Goal: Use online tool/utility: Utilize a website feature to perform a specific function

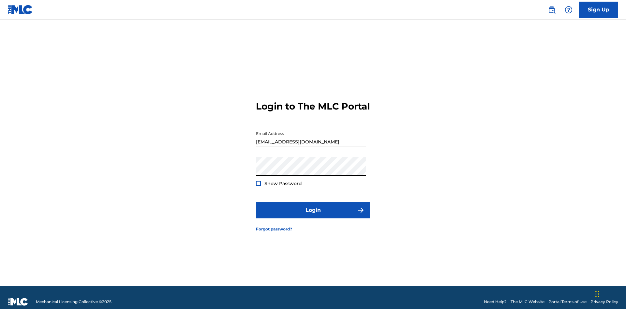
scroll to position [8, 0]
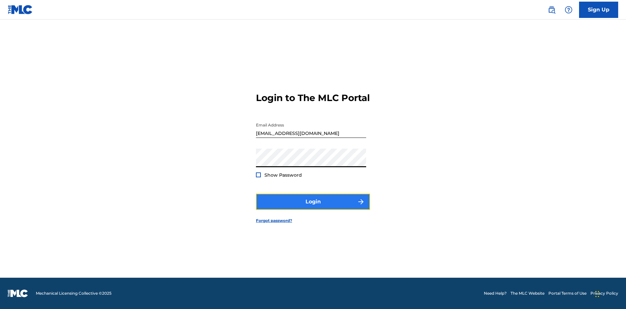
click at [313, 208] on button "Login" at bounding box center [313, 202] width 114 height 16
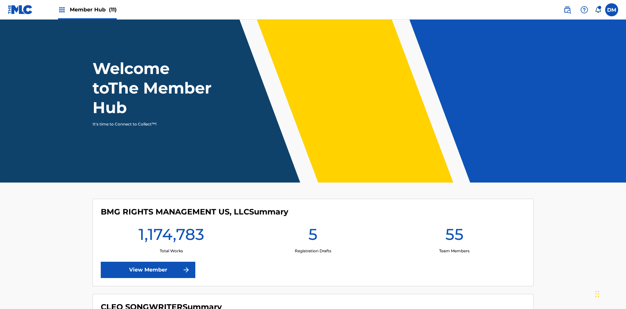
click at [93, 9] on span "Member Hub (11)" at bounding box center [93, 10] width 47 height 8
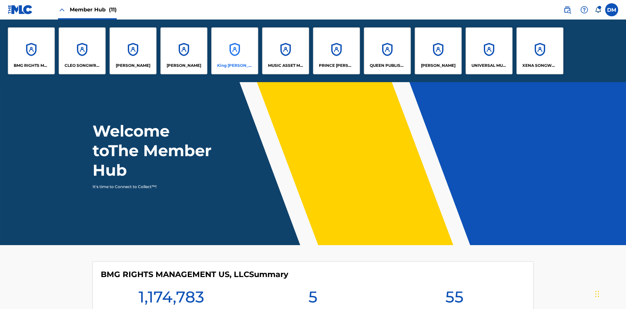
click at [235, 66] on p "King [PERSON_NAME]" at bounding box center [235, 66] width 36 height 6
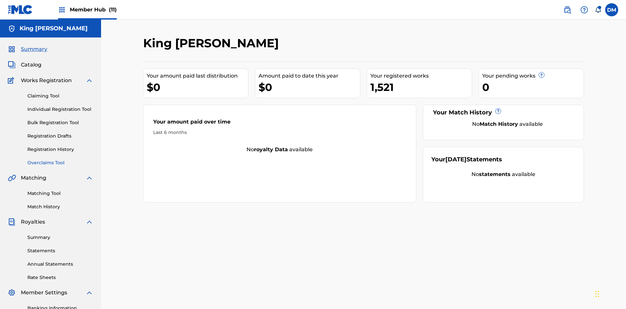
click at [60, 160] on link "Overclaims Tool" at bounding box center [60, 163] width 66 height 7
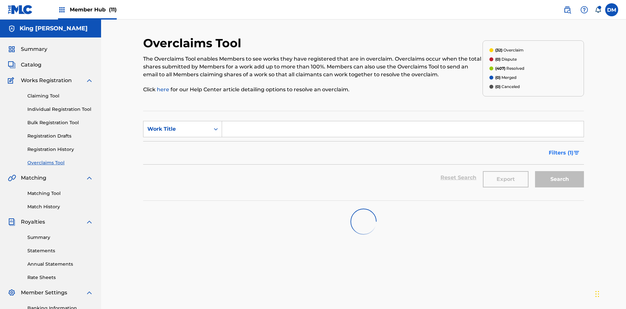
click at [561, 149] on span "Filters ( 1 )" at bounding box center [561, 153] width 25 height 8
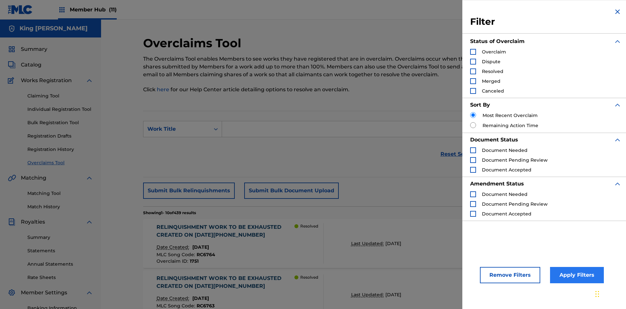
click at [473, 52] on div "Search Form" at bounding box center [473, 52] width 6 height 6
click at [576, 275] on button "Apply Filters" at bounding box center [577, 275] width 54 height 16
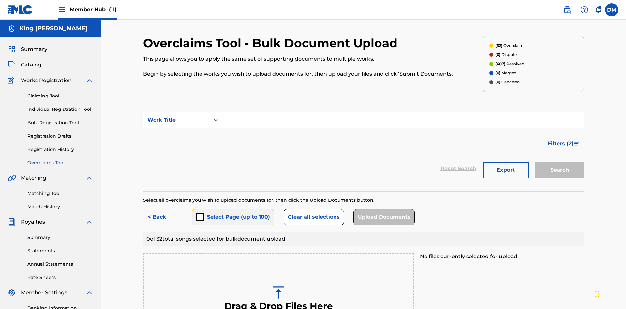
click at [233, 209] on button "Select Page (up to 100)" at bounding box center [233, 217] width 83 height 16
click at [313, 209] on button "Clear all selections" at bounding box center [314, 217] width 60 height 16
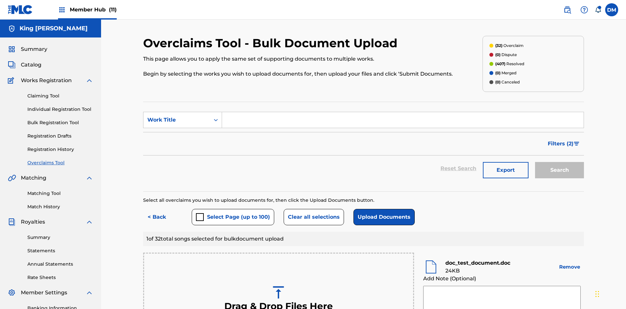
click at [502, 286] on textarea at bounding box center [503, 302] width 158 height 33
type textarea "2025.09.23.04.25.15"
type textarea "2025.09.23.04.25.16"
click at [383, 209] on button "Upload Documents" at bounding box center [384, 217] width 61 height 16
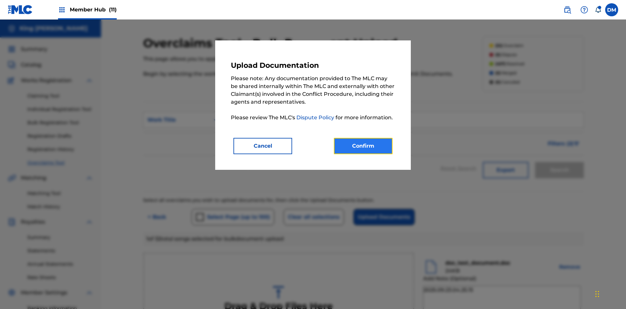
click at [363, 146] on button "Confirm" at bounding box center [363, 146] width 59 height 16
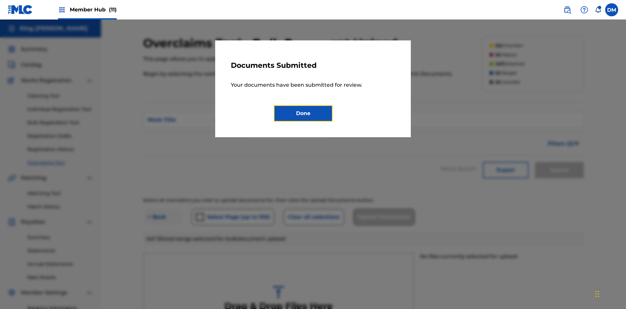
click at [303, 113] on button "Done" at bounding box center [303, 113] width 59 height 16
click at [163, 209] on button "< Back" at bounding box center [162, 217] width 39 height 16
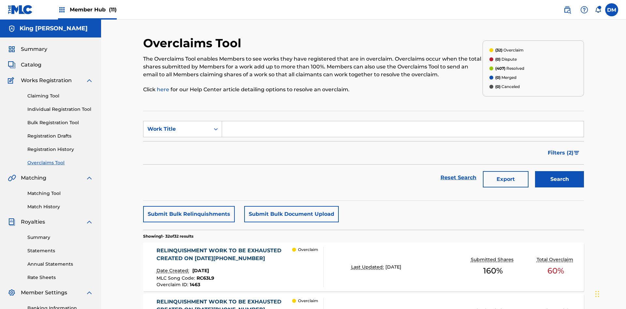
click at [364, 264] on p "Last Updated:" at bounding box center [368, 267] width 34 height 7
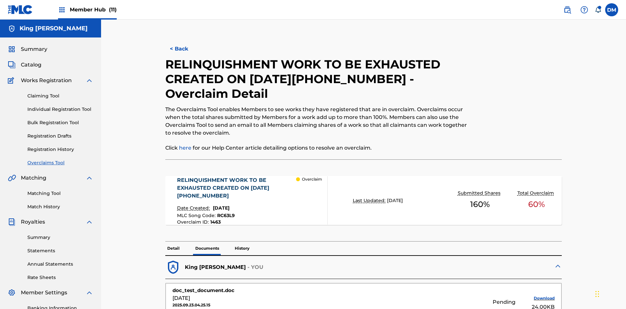
click at [242, 242] on p "History" at bounding box center [242, 249] width 19 height 14
